Goal: Task Accomplishment & Management: Manage account settings

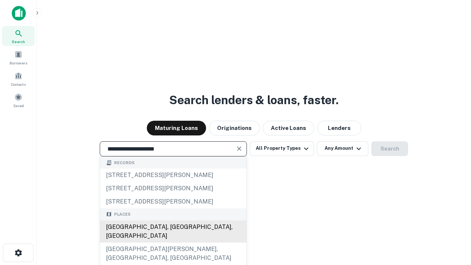
click at [173, 242] on div "Santa Monica, CA, USA" at bounding box center [173, 231] width 146 height 22
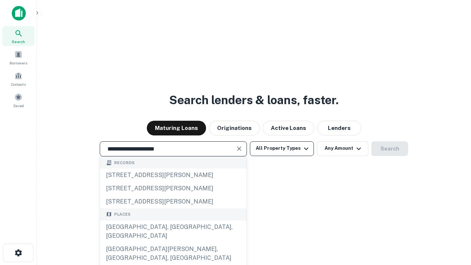
type input "**********"
click at [282, 148] on button "All Property Types" at bounding box center [282, 148] width 64 height 15
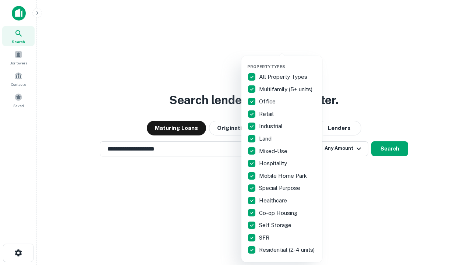
click at [288, 62] on button "button" at bounding box center [287, 62] width 81 height 0
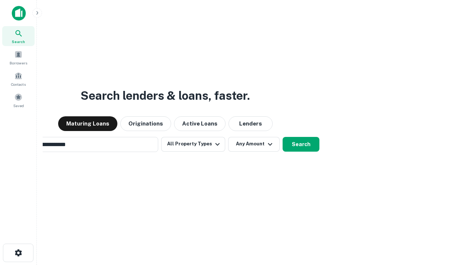
scroll to position [11, 0]
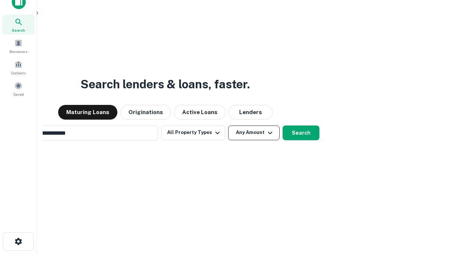
click at [228, 125] on button "Any Amount" at bounding box center [253, 132] width 51 height 15
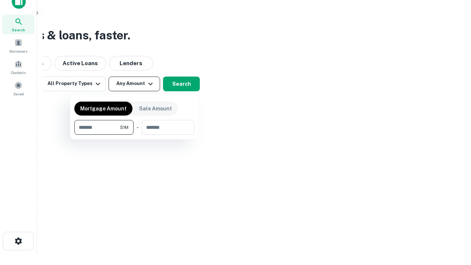
type input "*******"
click at [134, 135] on button "button" at bounding box center [134, 135] width 120 height 0
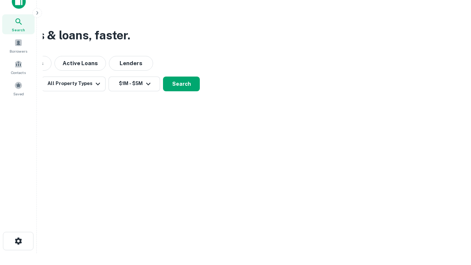
scroll to position [11, 0]
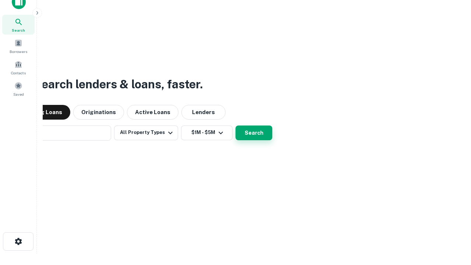
click at [235, 125] on button "Search" at bounding box center [253, 132] width 37 height 15
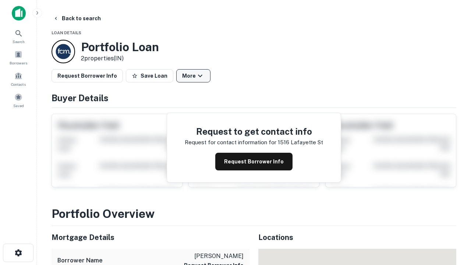
click at [193, 76] on button "More" at bounding box center [193, 75] width 34 height 13
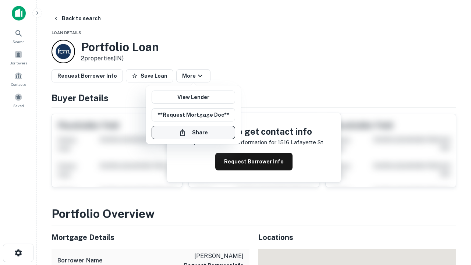
click at [193, 132] on button "Share" at bounding box center [192, 132] width 83 height 13
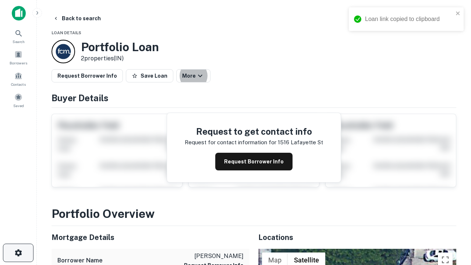
click at [18, 253] on icon "button" at bounding box center [18, 252] width 9 height 9
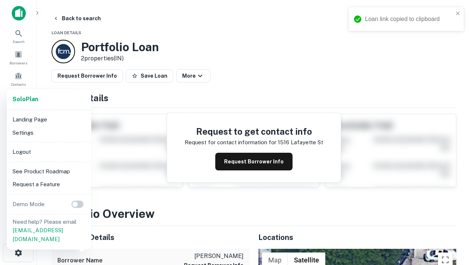
click at [49, 151] on li "Logout" at bounding box center [49, 151] width 79 height 13
